Goal: Task Accomplishment & Management: Manage account settings

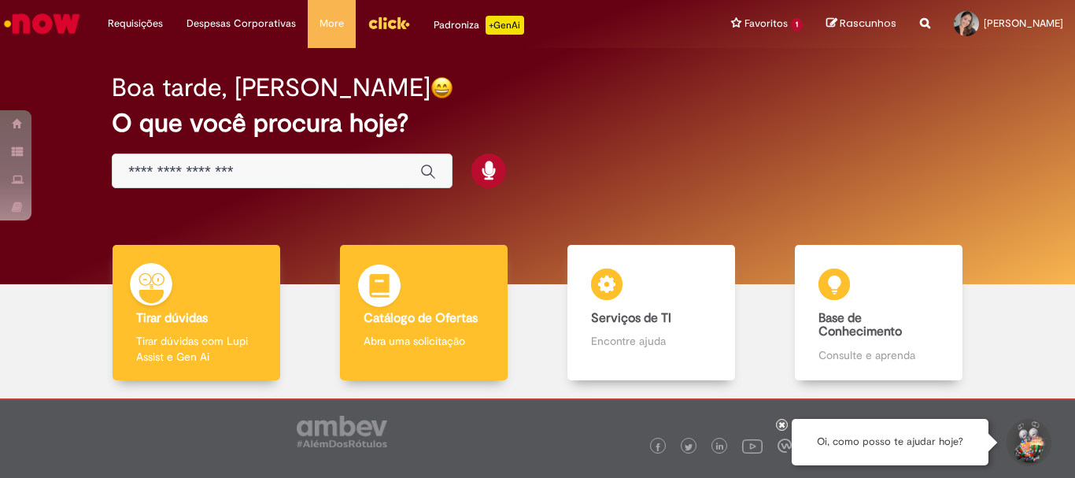
click at [424, 288] on div "Catálogo de Ofertas Catálogo de Ofertas Abra uma solicitação" at bounding box center [423, 313] width 167 height 136
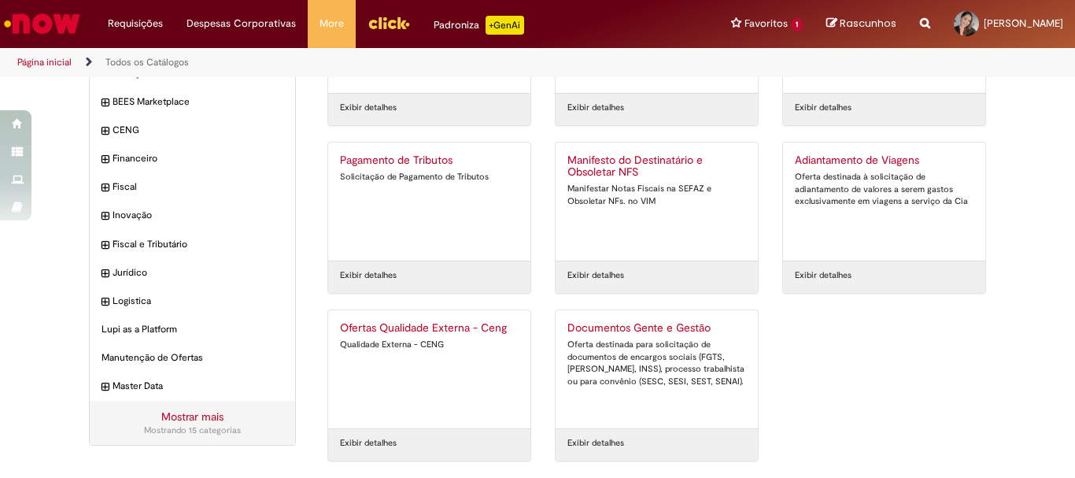
scroll to position [72, 0]
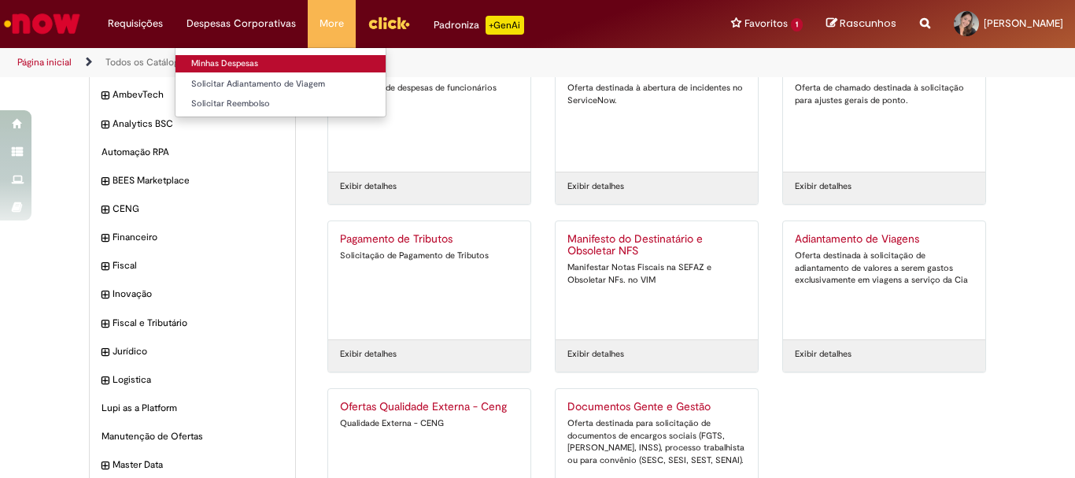
click at [218, 57] on link "Minhas Despesas" at bounding box center [281, 63] width 210 height 17
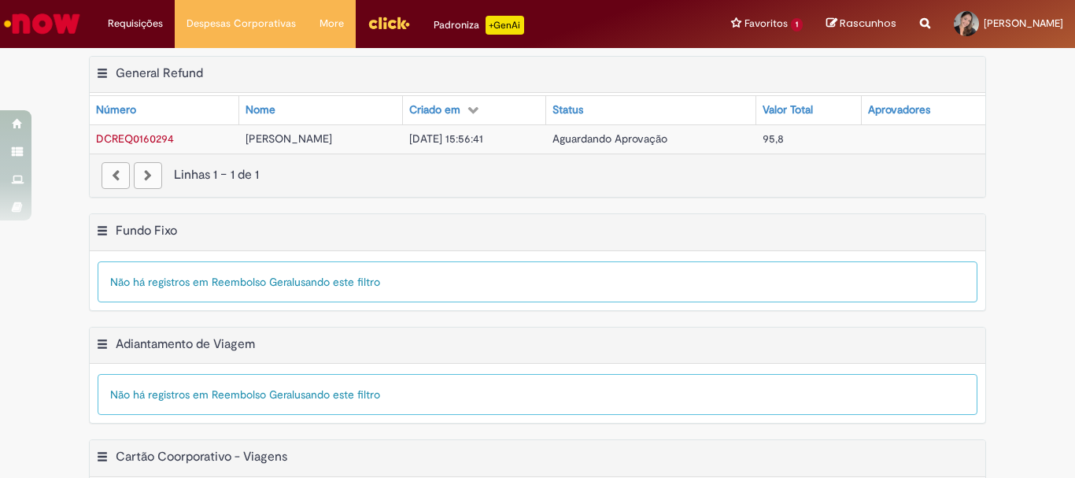
click at [783, 139] on span "95,8" at bounding box center [773, 138] width 21 height 14
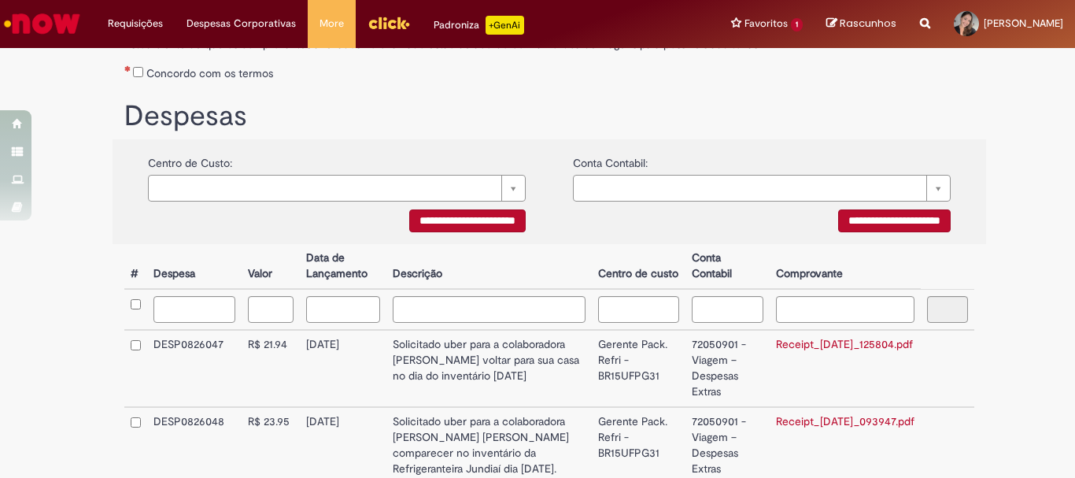
scroll to position [391, 0]
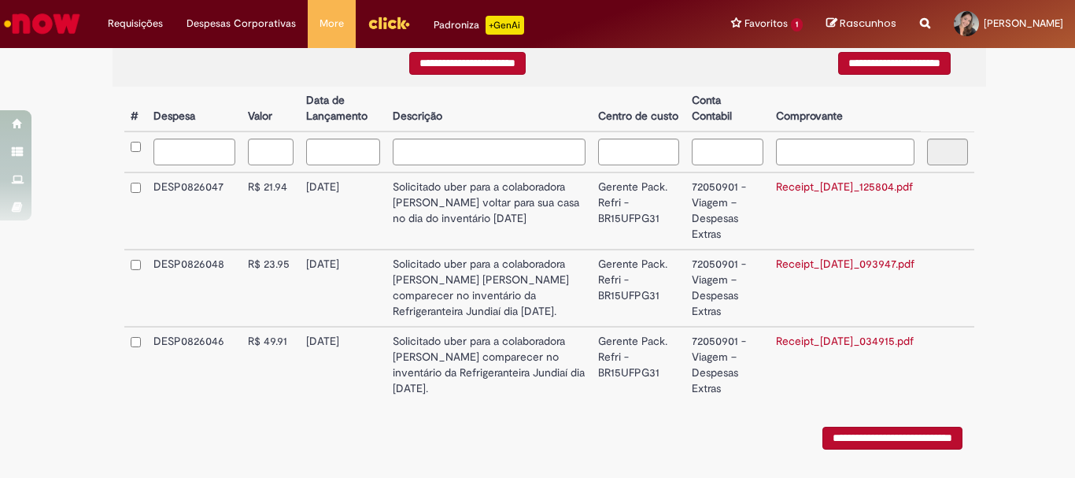
click at [124, 189] on td at bounding box center [135, 210] width 23 height 77
click at [138, 357] on td at bounding box center [135, 365] width 23 height 76
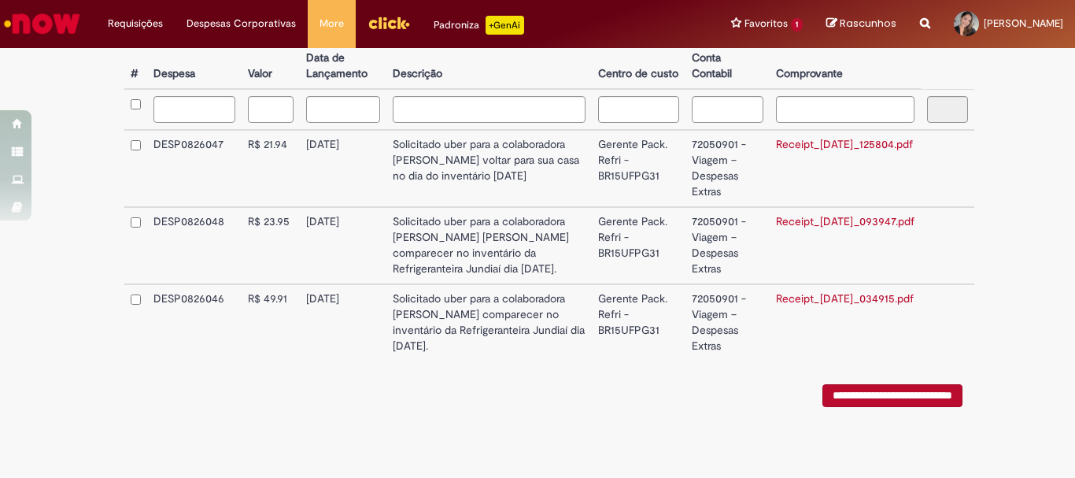
click at [823, 390] on input "**********" at bounding box center [893, 395] width 140 height 23
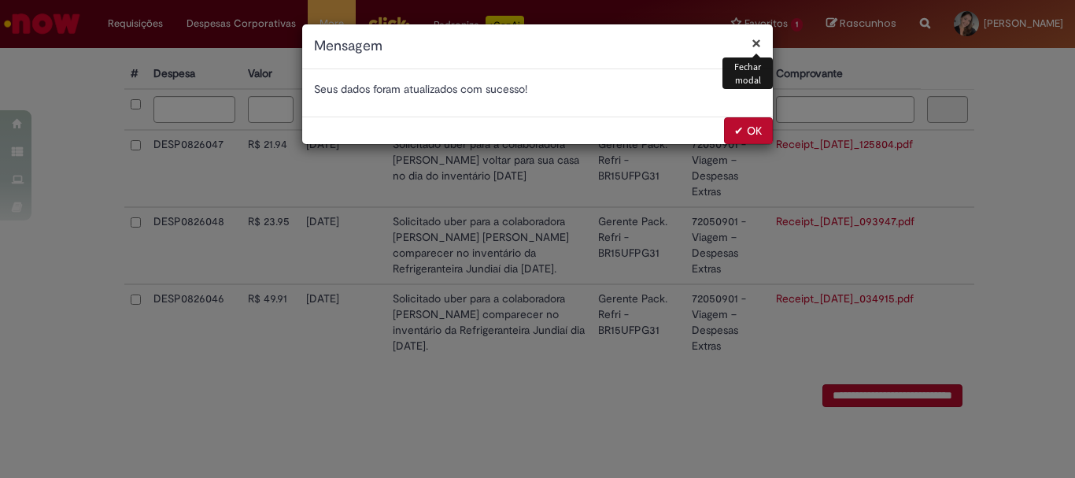
scroll to position [0, 0]
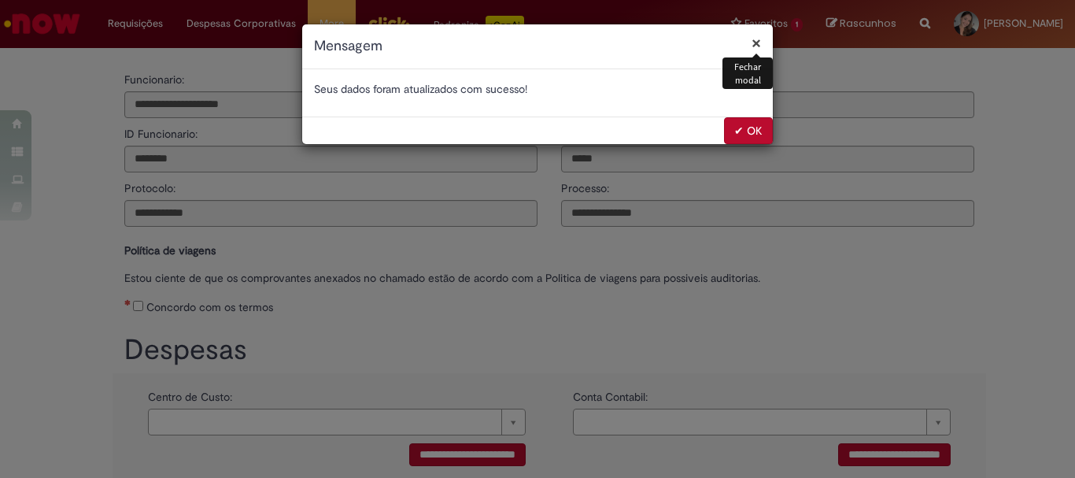
click at [737, 127] on button "✔ OK" at bounding box center [748, 130] width 49 height 27
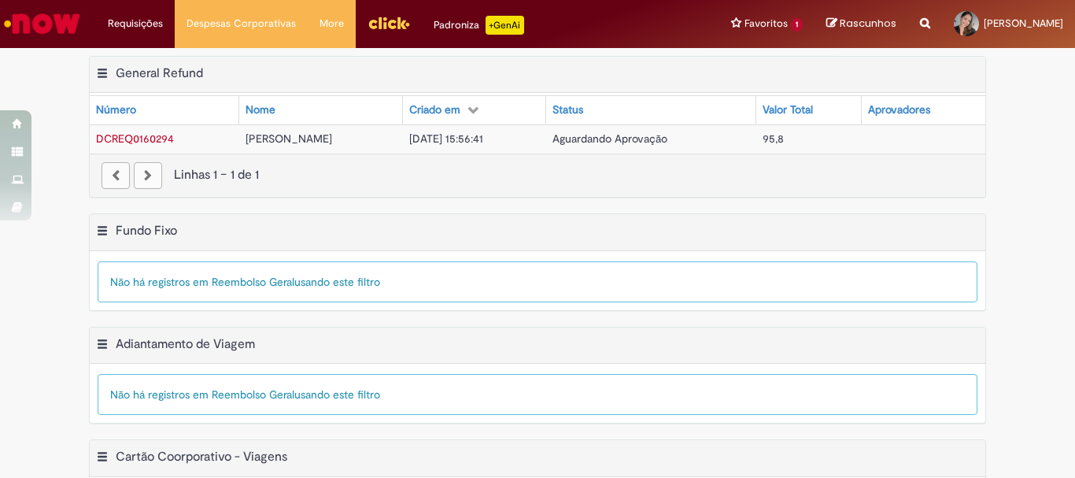
click at [351, 112] on th "Nome" at bounding box center [321, 110] width 164 height 28
click at [783, 133] on span "95,8" at bounding box center [773, 138] width 21 height 14
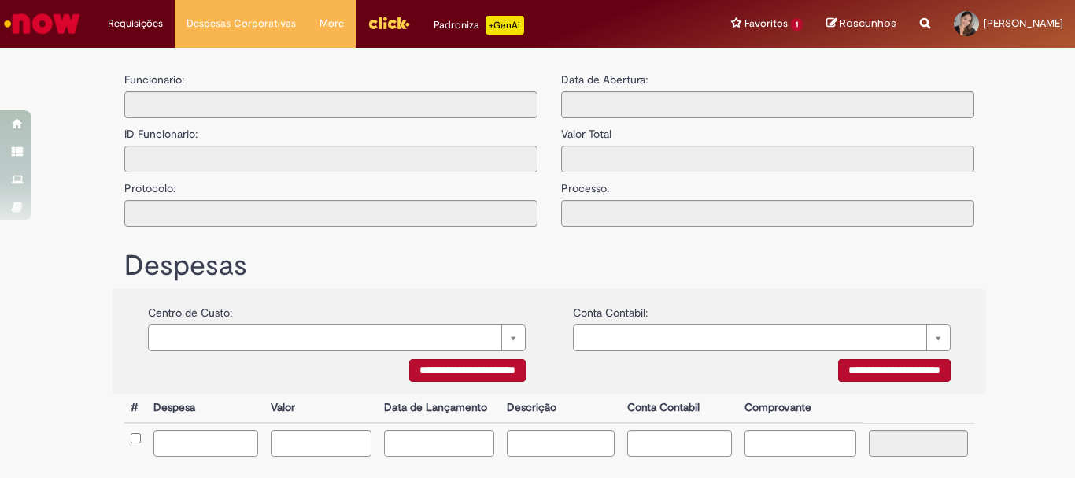
type input "**********"
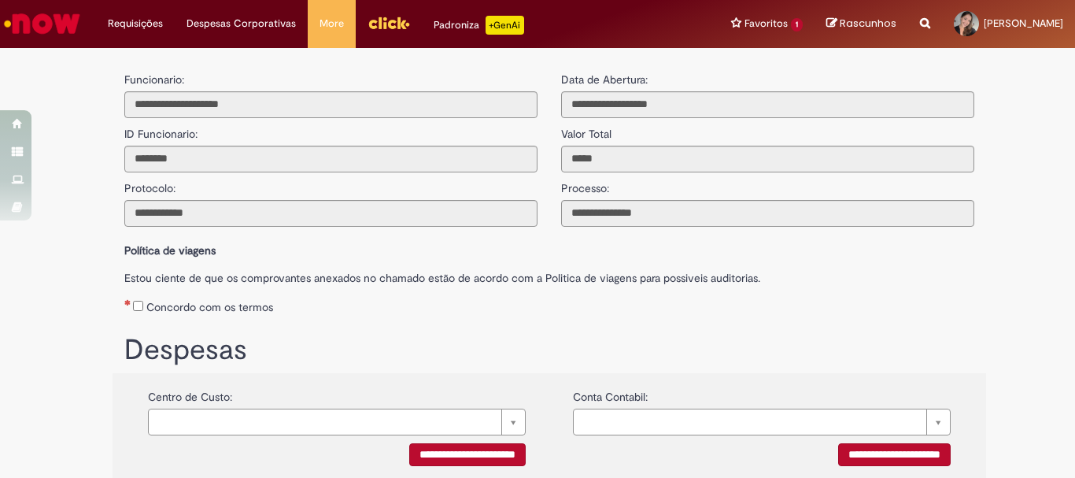
click at [393, 30] on img "Menu Cabeçalho" at bounding box center [389, 23] width 43 height 24
